Goal: Transaction & Acquisition: Purchase product/service

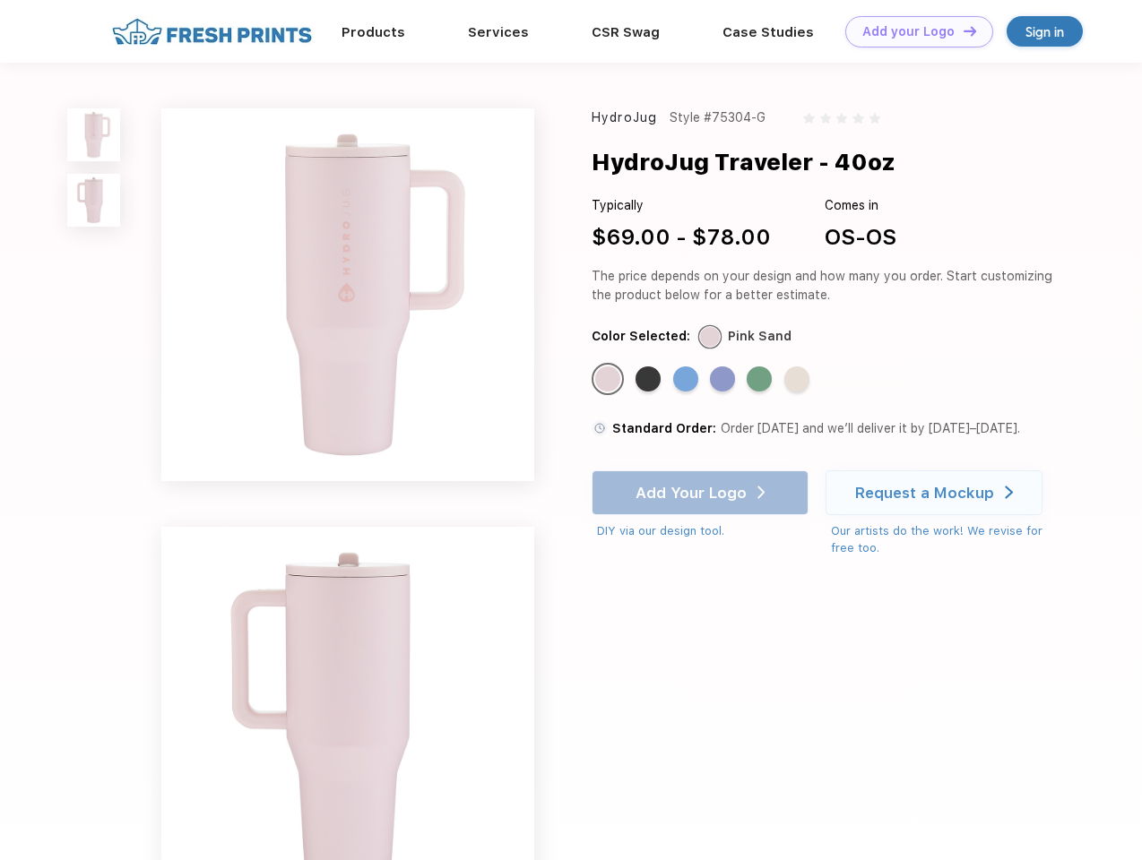
click at [912, 31] on link "Add your Logo Design Tool" at bounding box center [919, 31] width 148 height 31
click at [0, 0] on div "Design Tool" at bounding box center [0, 0] width 0 height 0
click at [962, 30] on link "Add your Logo Design Tool" at bounding box center [919, 31] width 148 height 31
click at [94, 134] on img at bounding box center [93, 134] width 53 height 53
click at [94, 201] on img at bounding box center [93, 200] width 53 height 53
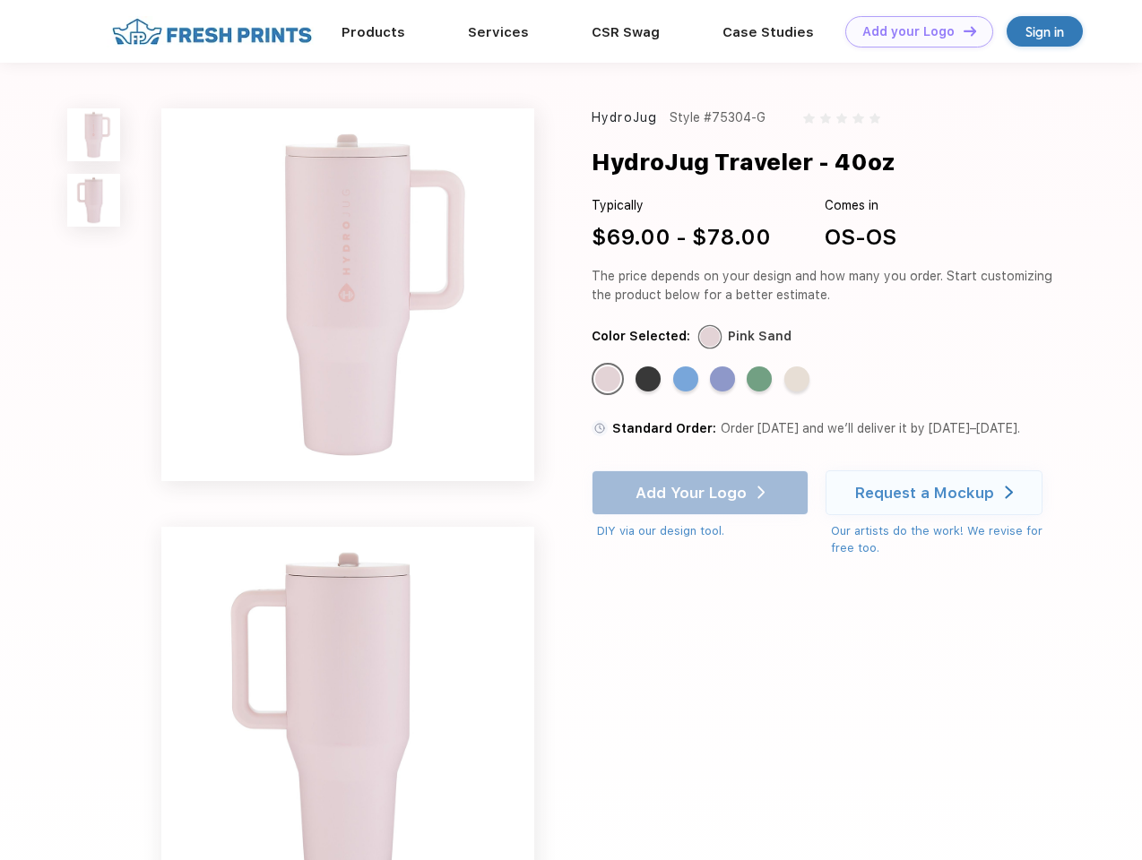
click at [610, 380] on div "Standard Color" at bounding box center [607, 379] width 25 height 25
click at [650, 380] on div "Standard Color" at bounding box center [647, 379] width 25 height 25
click at [687, 380] on div "Standard Color" at bounding box center [685, 379] width 25 height 25
click at [724, 380] on div "Standard Color" at bounding box center [722, 379] width 25 height 25
click at [761, 380] on div "Standard Color" at bounding box center [759, 379] width 25 height 25
